Goal: Task Accomplishment & Management: Manage account settings

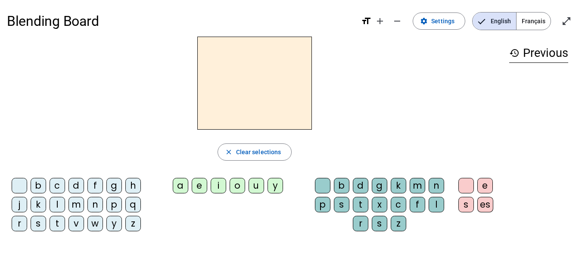
scroll to position [0, 0]
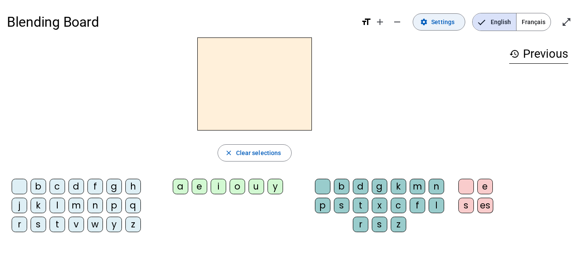
click at [460, 23] on span at bounding box center [439, 22] width 52 height 21
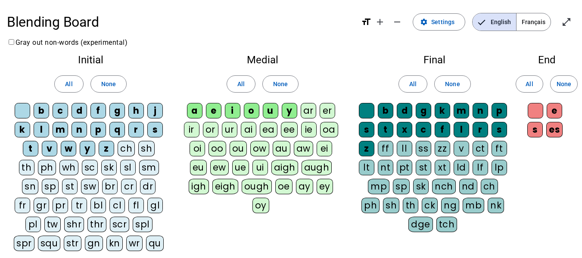
click at [220, 150] on div "oo" at bounding box center [217, 148] width 18 height 15
click at [532, 25] on span "Français" at bounding box center [533, 21] width 34 height 17
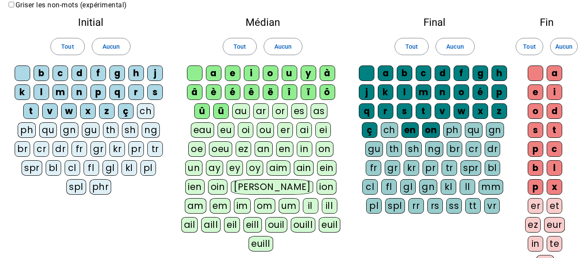
scroll to position [45, 0]
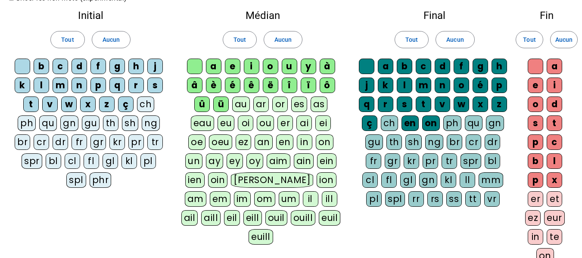
click at [73, 159] on div "cl" at bounding box center [72, 160] width 15 height 15
click at [53, 159] on div "bl" at bounding box center [53, 160] width 15 height 15
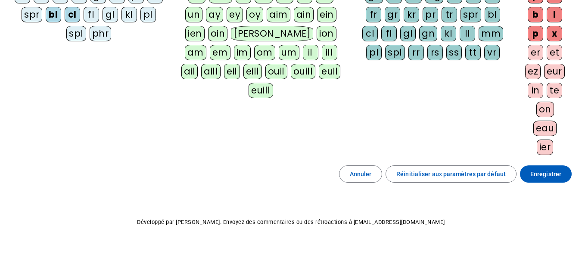
scroll to position [192, 0]
click at [537, 178] on span "Enregistrer" at bounding box center [545, 173] width 31 height 10
